Goal: Information Seeking & Learning: Compare options

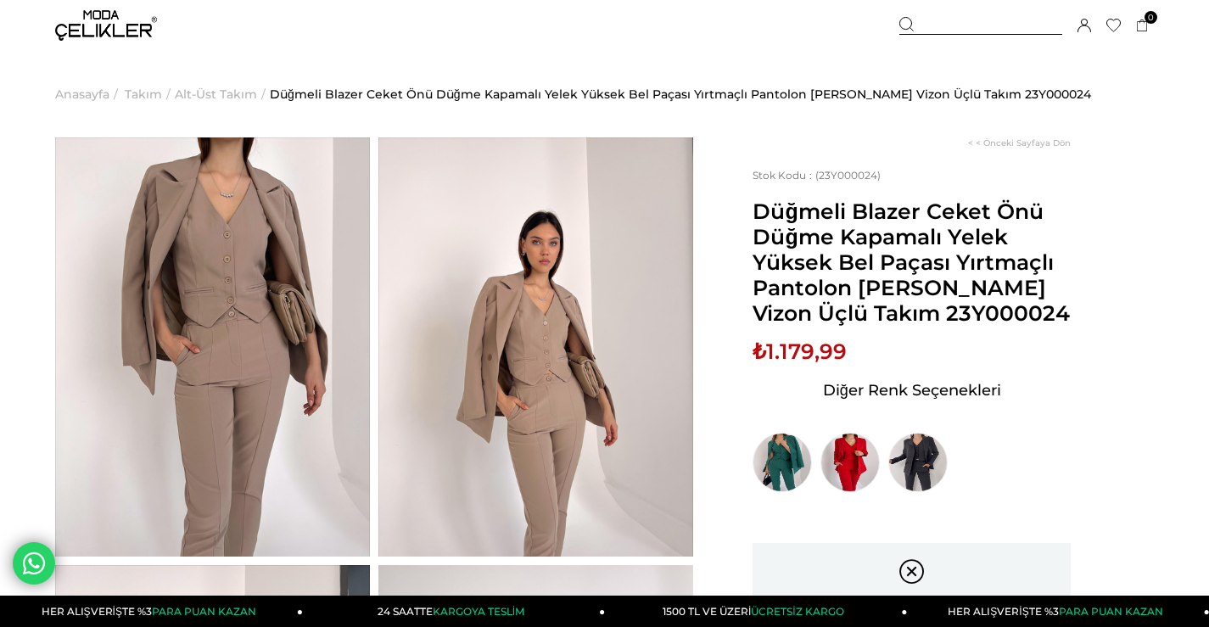
click at [113, 24] on img at bounding box center [106, 25] width 102 height 31
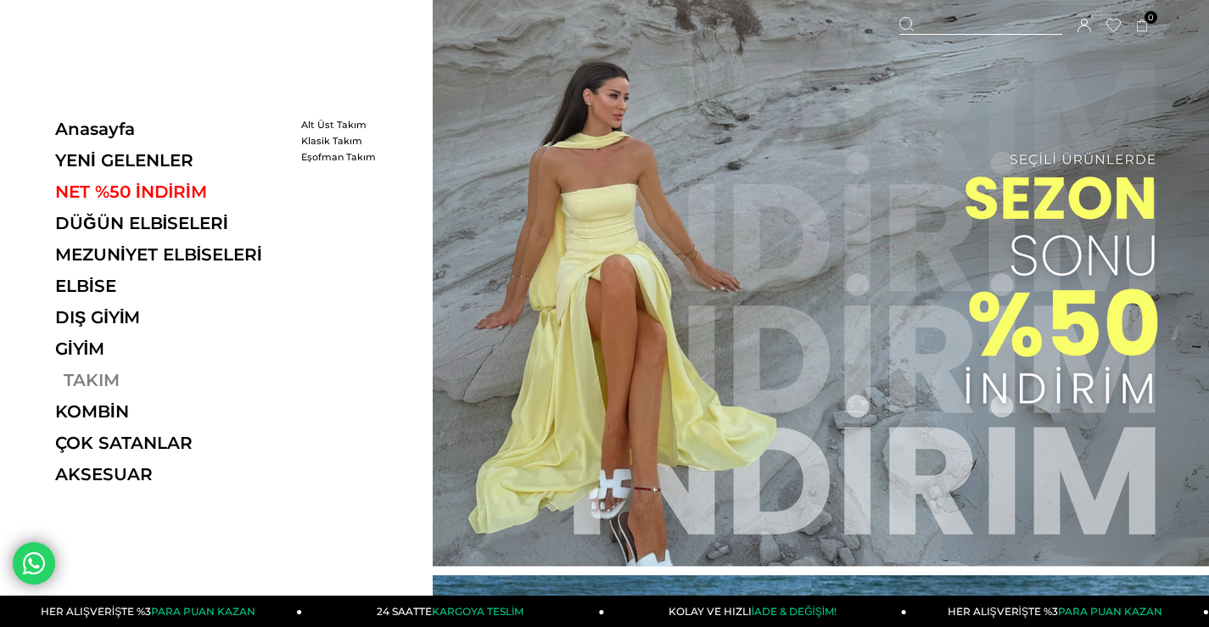
click at [104, 377] on link "TAKIM" at bounding box center [171, 380] width 233 height 20
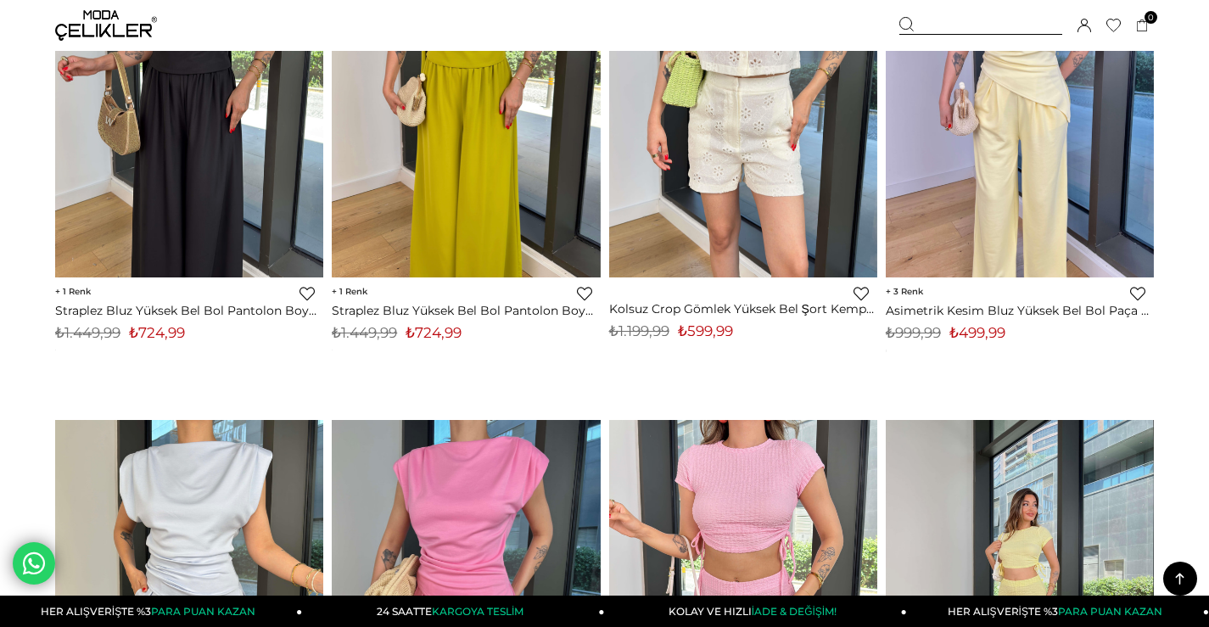
scroll to position [1781, 0]
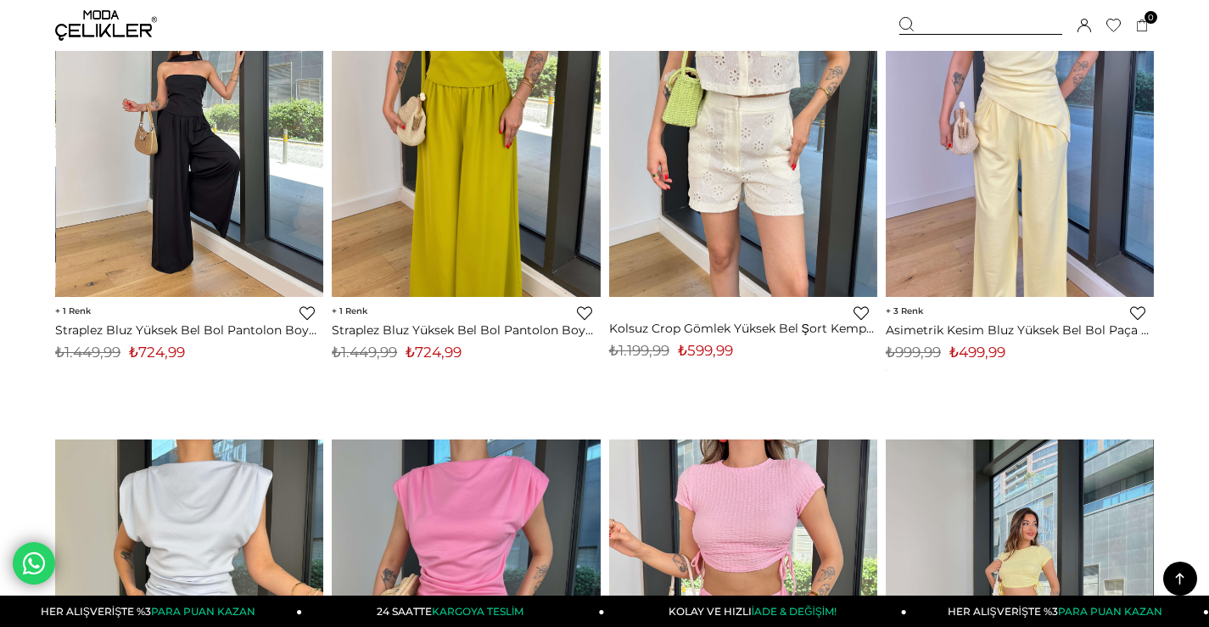
click at [194, 179] on img at bounding box center [190, 118] width 268 height 357
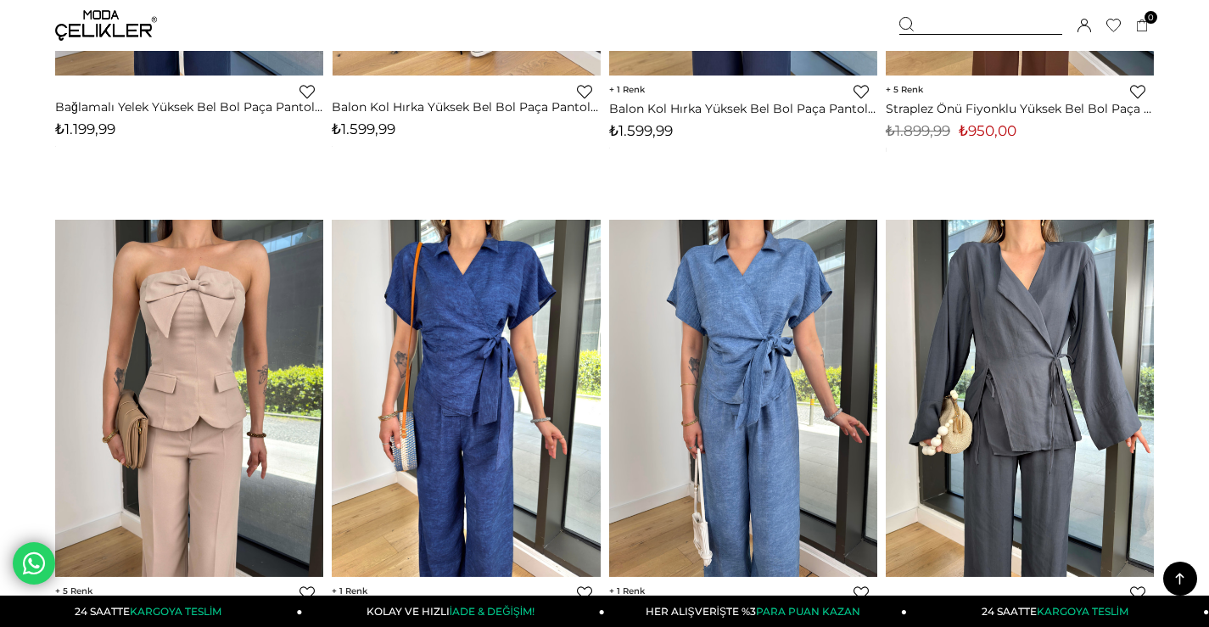
scroll to position [6027, 0]
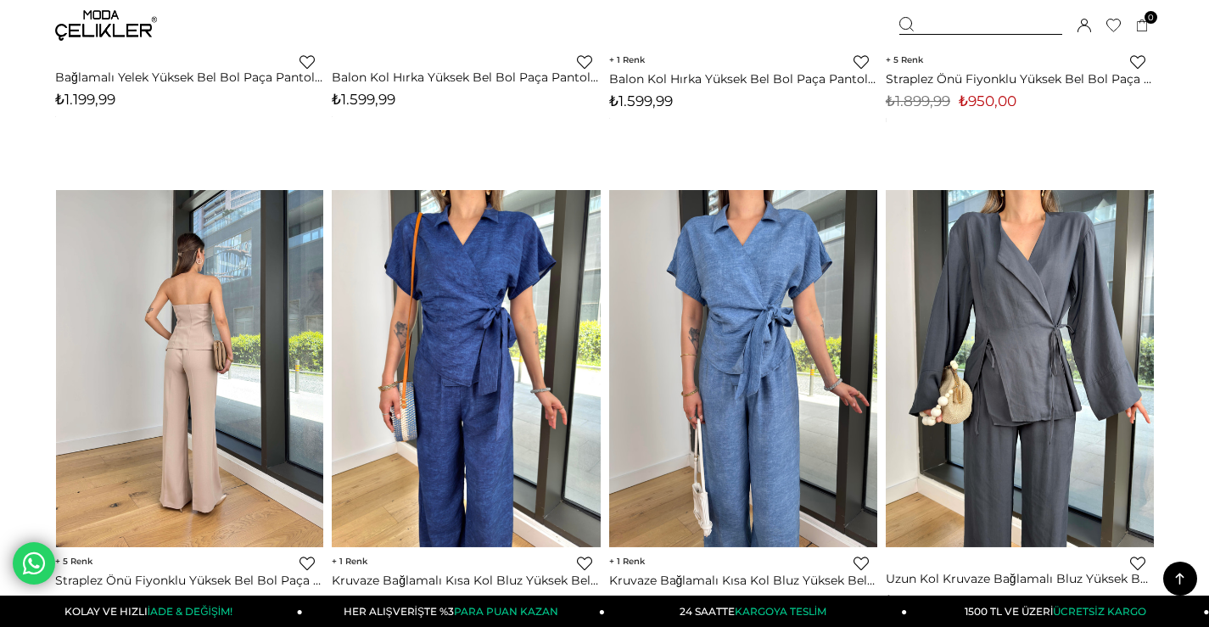
click at [237, 383] on img at bounding box center [190, 368] width 268 height 357
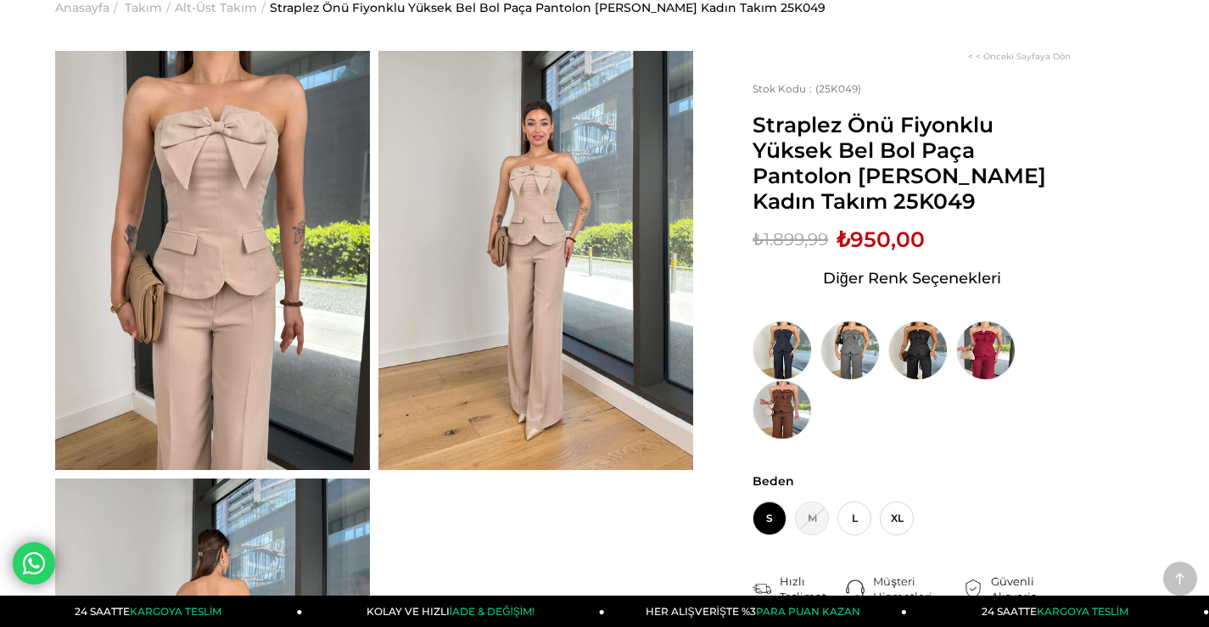
scroll to position [85, 0]
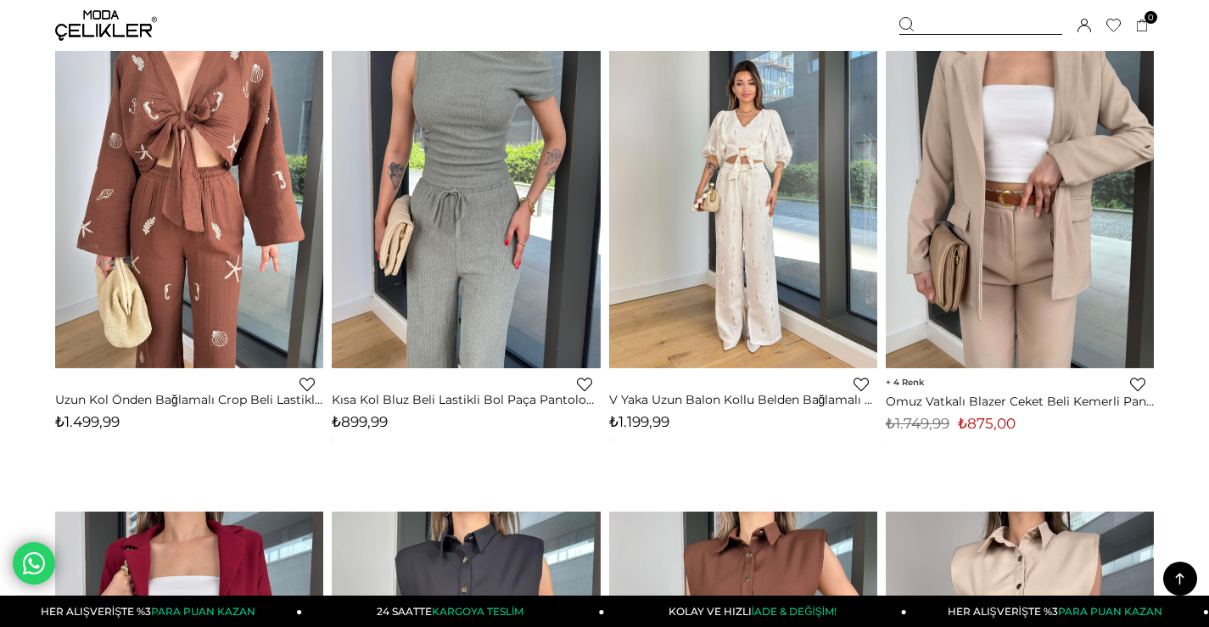
scroll to position [6726, 0]
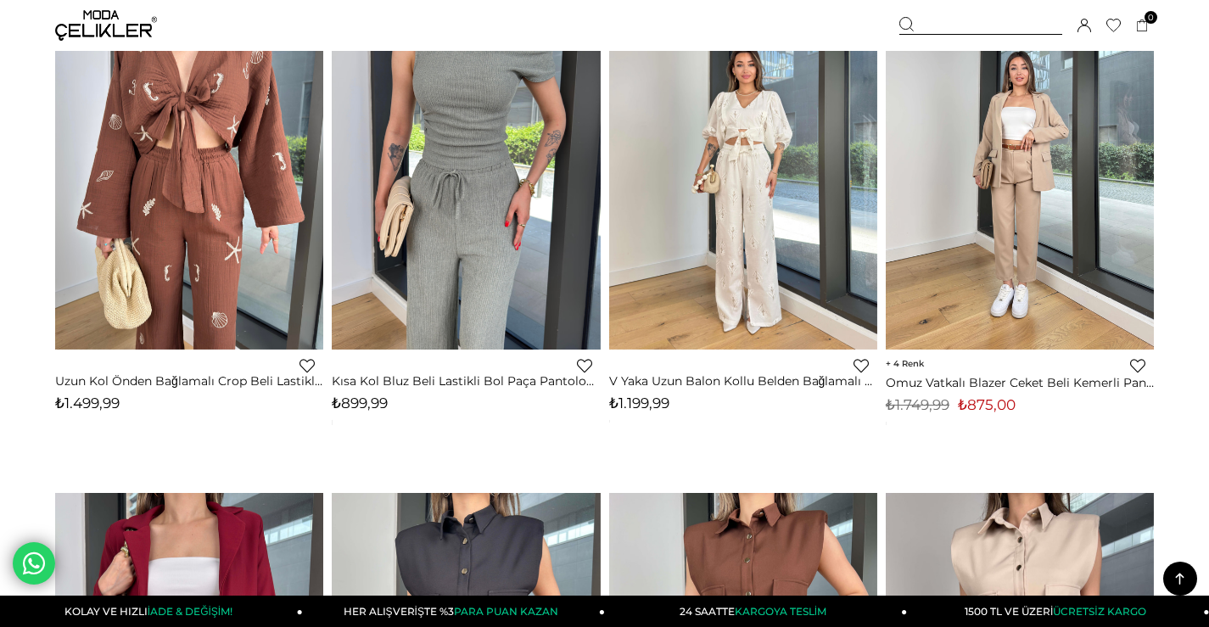
click at [1013, 198] on img at bounding box center [1019, 170] width 268 height 357
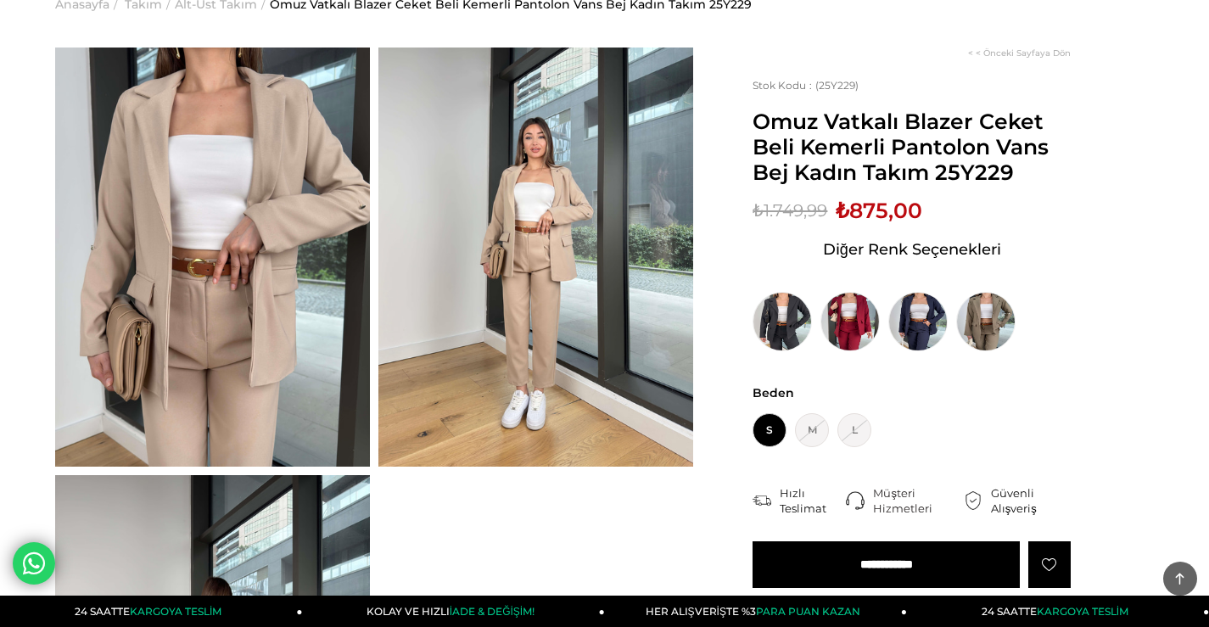
scroll to position [85, 0]
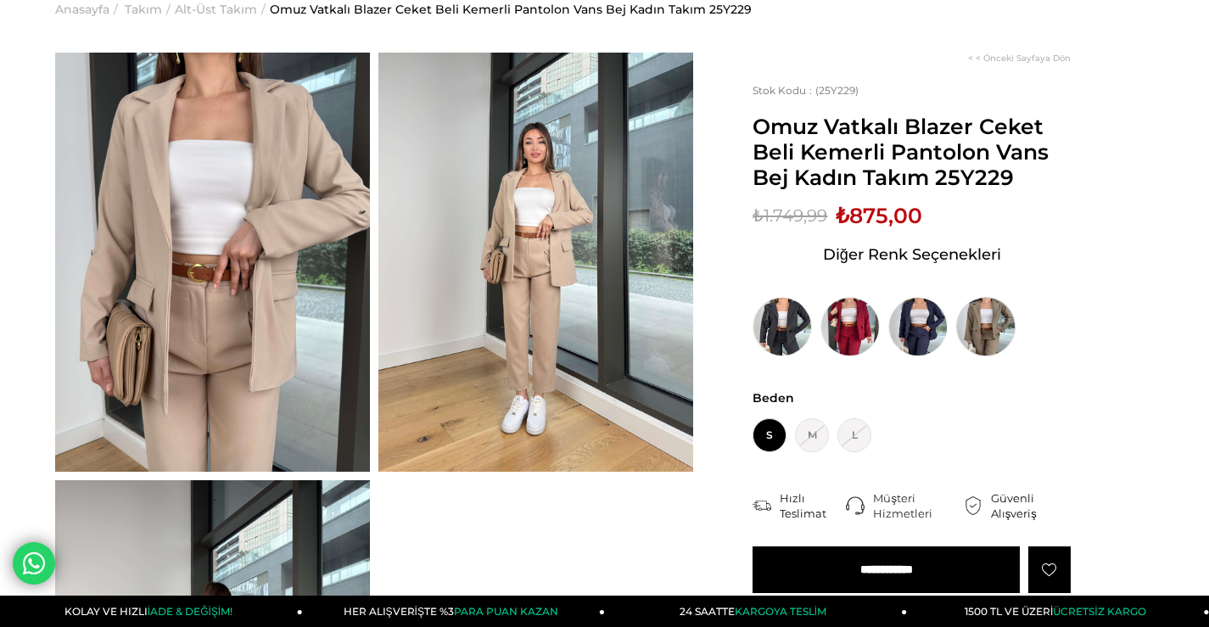
click at [998, 327] on img at bounding box center [985, 326] width 59 height 59
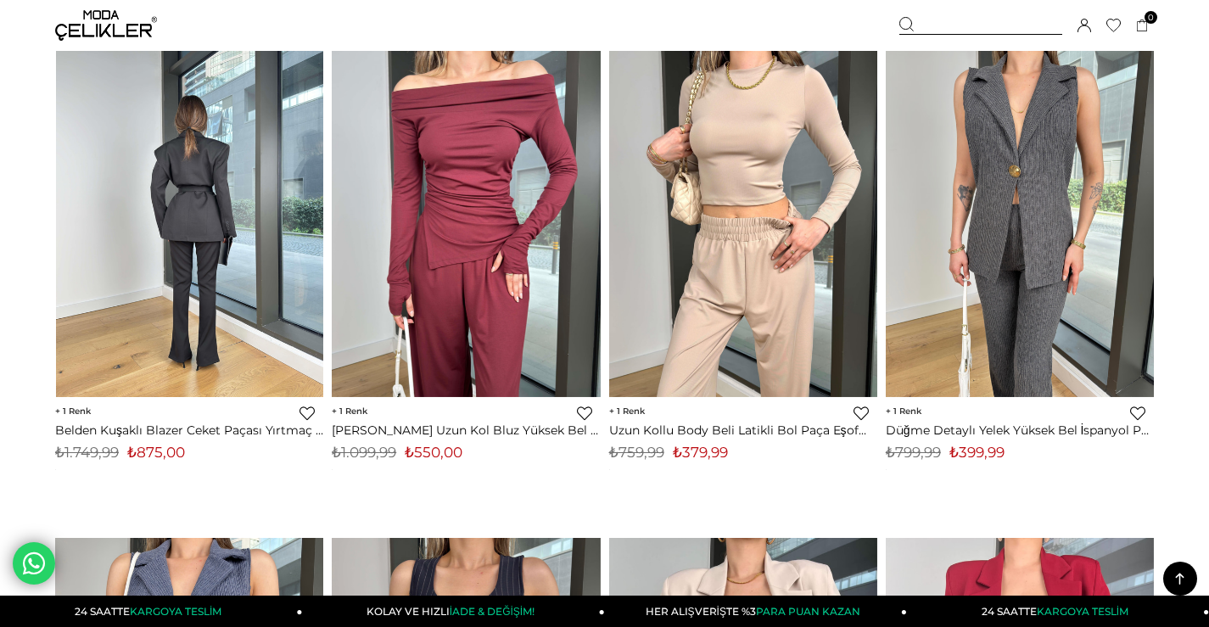
scroll to position [7657, 0]
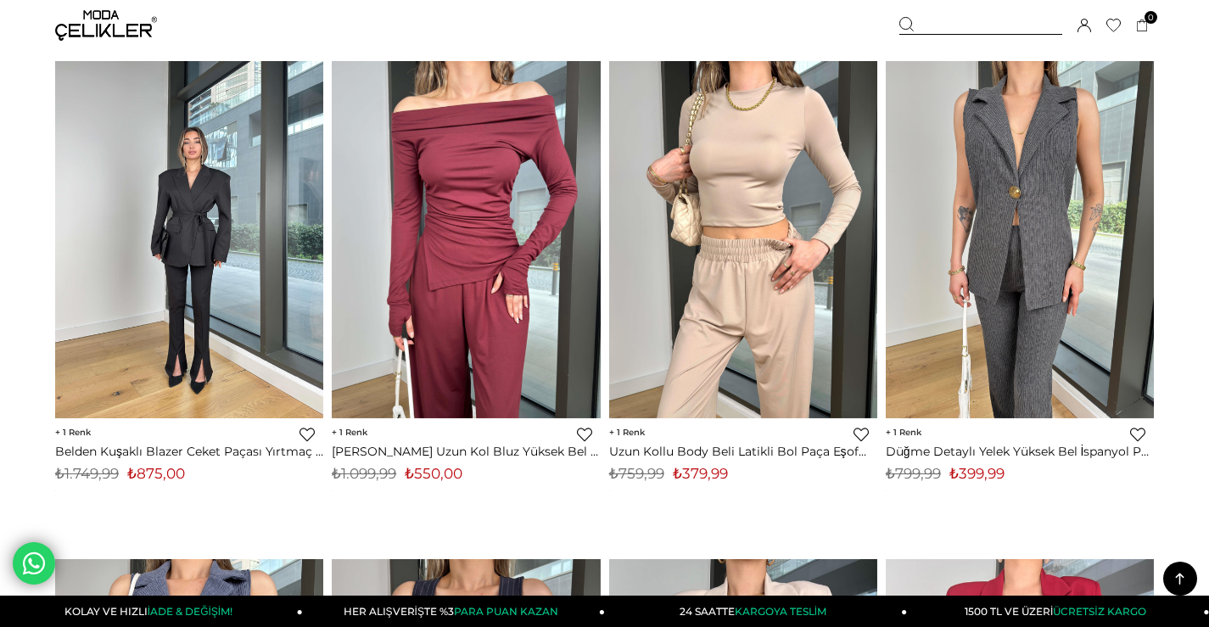
click at [228, 249] on img at bounding box center [189, 239] width 268 height 357
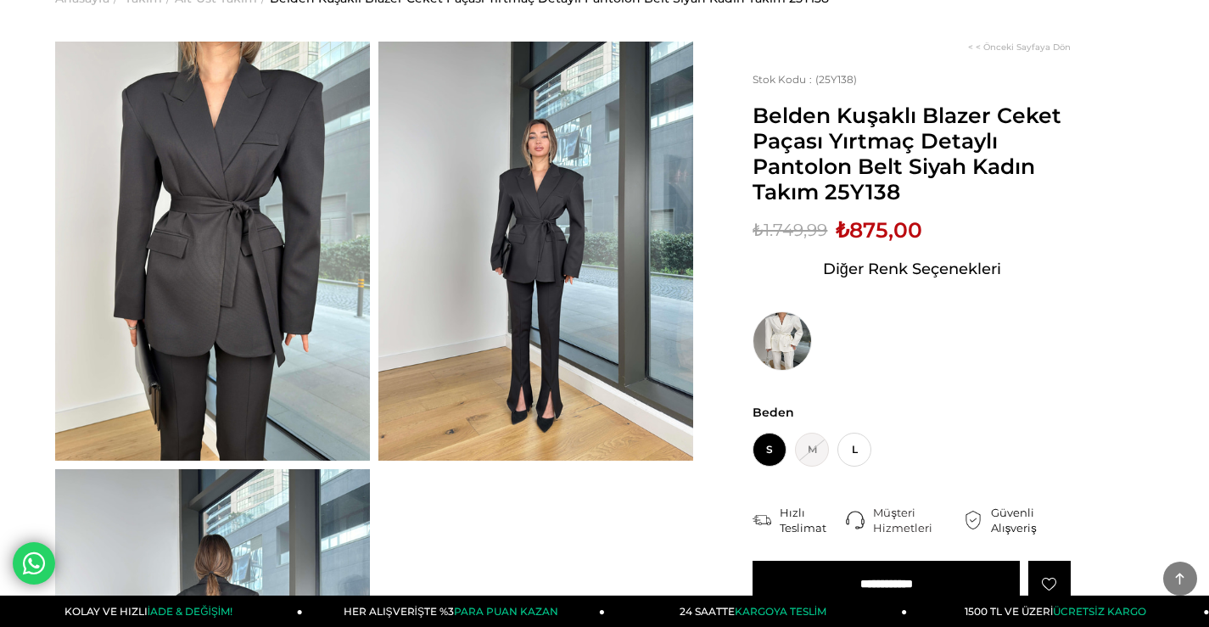
scroll to position [85, 0]
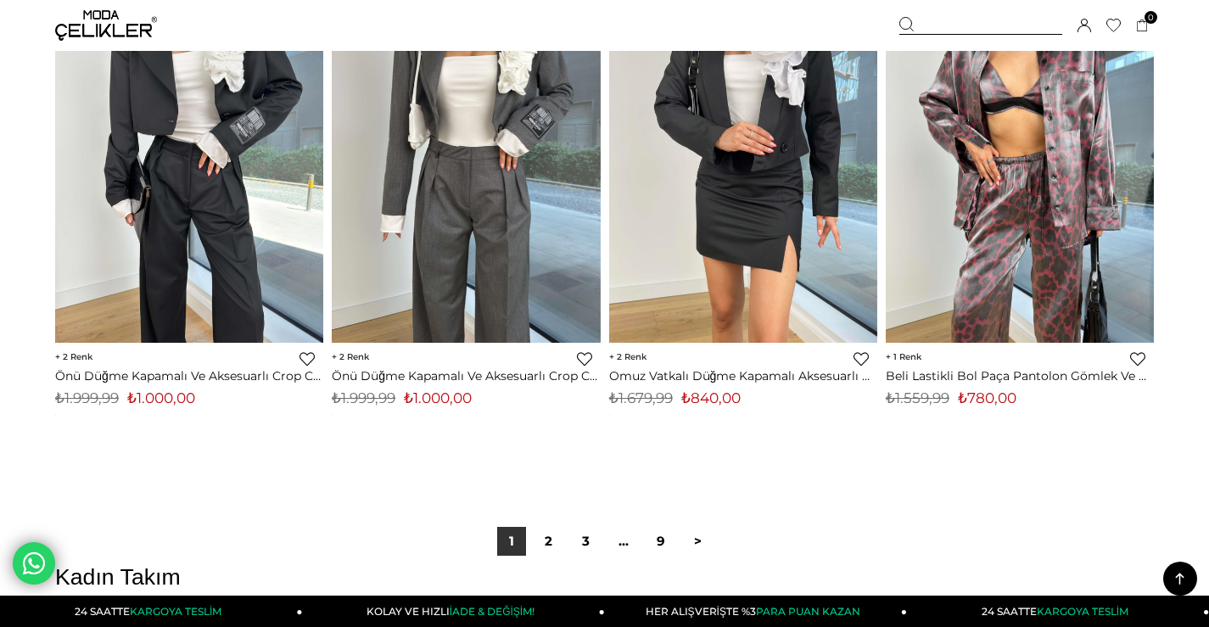
scroll to position [9742, 0]
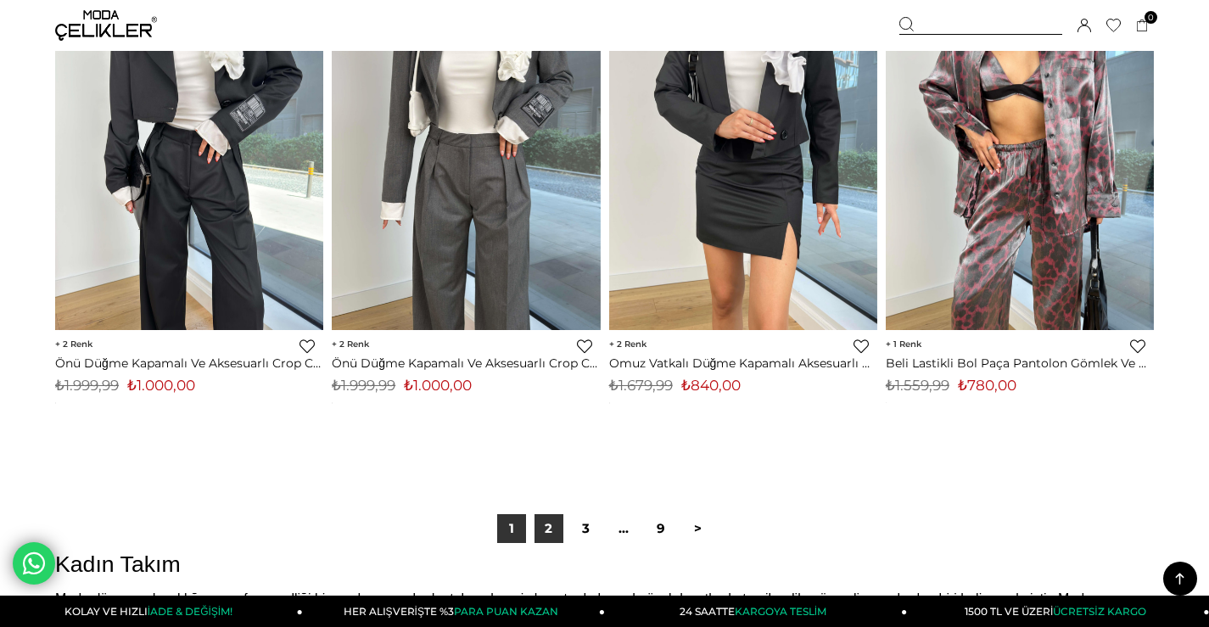
click at [551, 525] on link "2" at bounding box center [548, 528] width 29 height 29
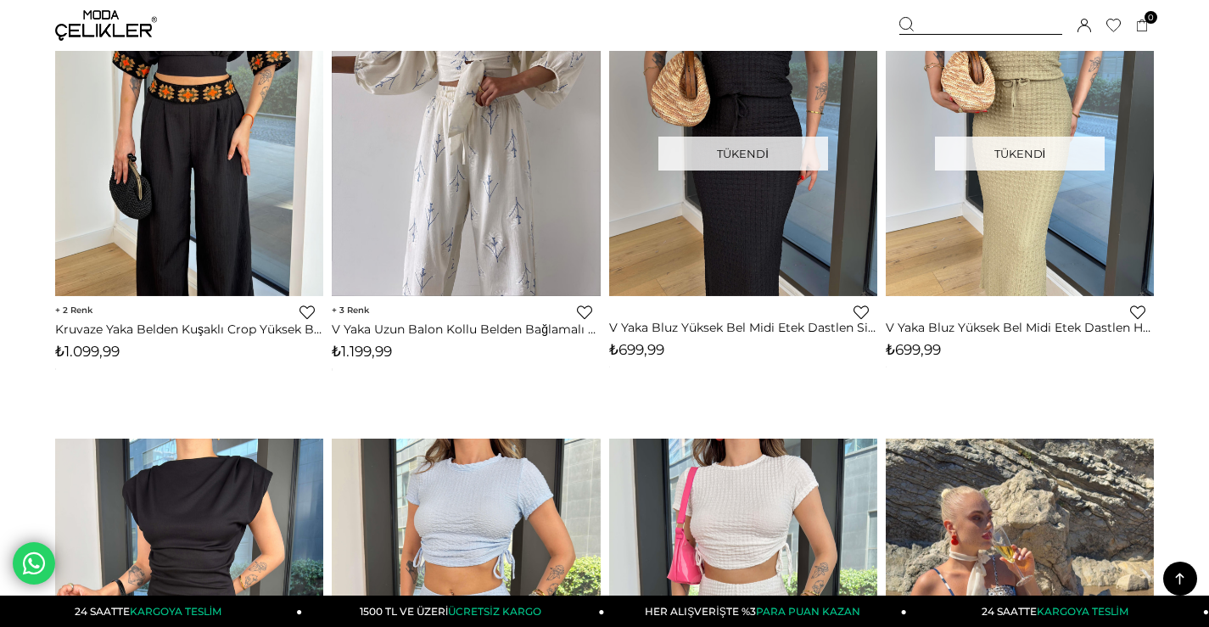
scroll to position [933, 0]
